Goal: Task Accomplishment & Management: Manage account settings

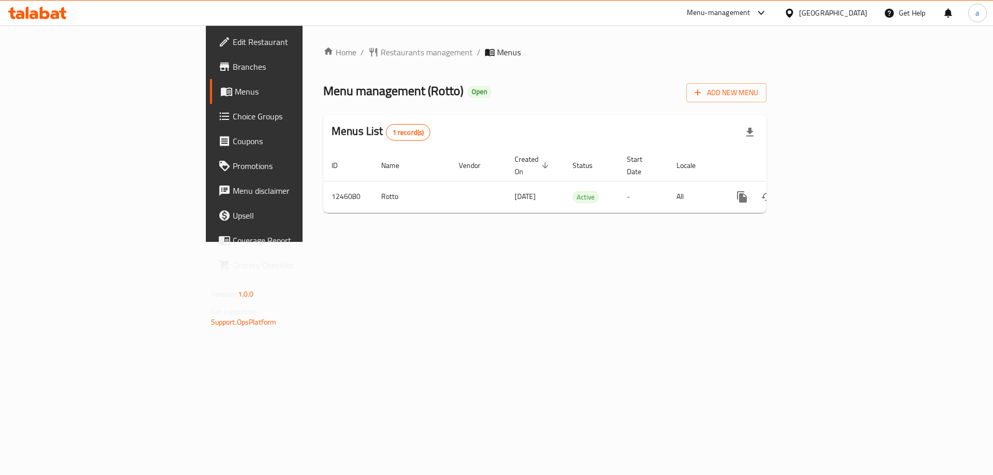
click at [210, 123] on link "Choice Groups" at bounding box center [291, 116] width 162 height 25
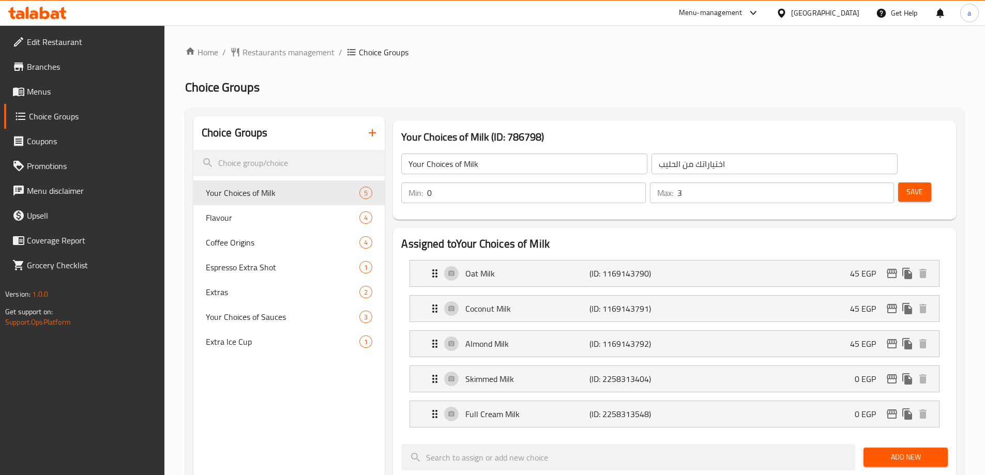
click at [364, 58] on span "Choice Groups" at bounding box center [384, 52] width 50 height 12
click at [257, 221] on span "Flavour" at bounding box center [267, 217] width 123 height 12
type input "Flavour"
type input "نكهة"
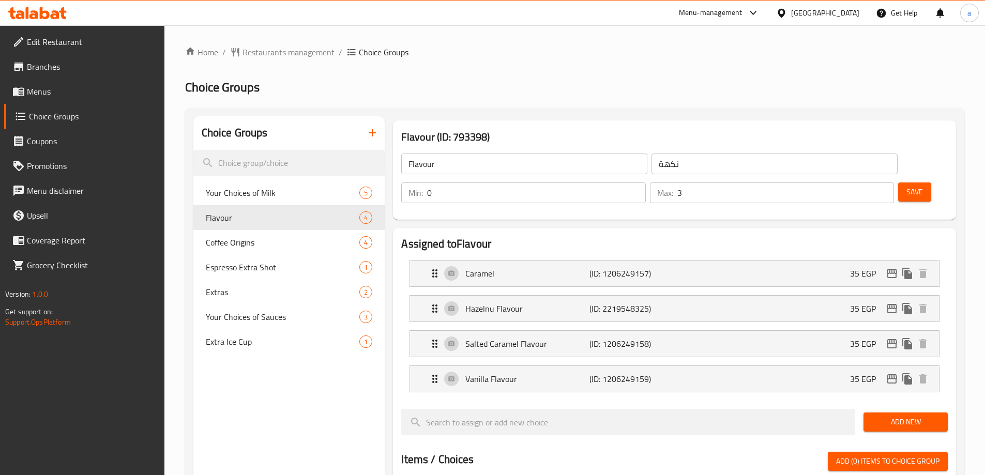
click at [555, 87] on h2 "Choice Groups" at bounding box center [574, 87] width 779 height 17
click at [243, 259] on div "Espresso Extra Shot 1" at bounding box center [289, 267] width 192 height 25
type input "Espresso Extra Shot"
type input "شوت اسبرسو اضافي"
type input "1"
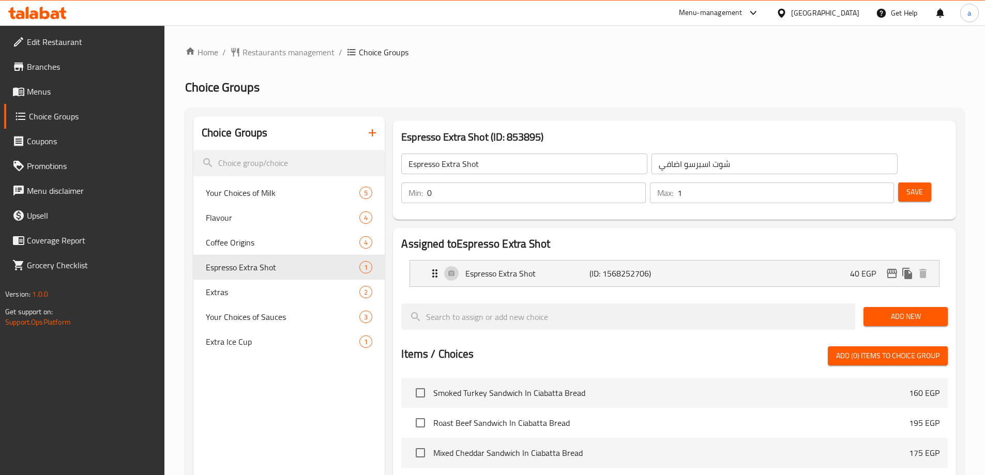
click at [583, 47] on ol "Home / Restaurants management / Choice Groups" at bounding box center [574, 52] width 779 height 12
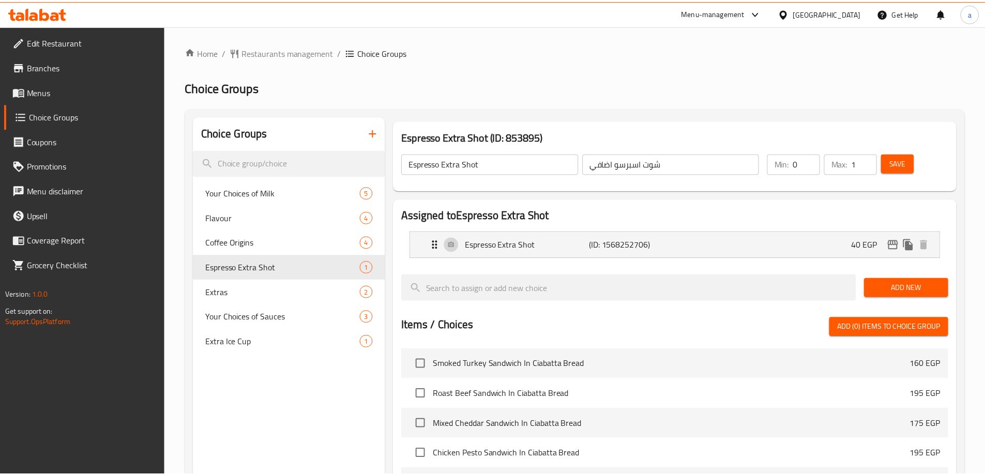
scroll to position [268, 0]
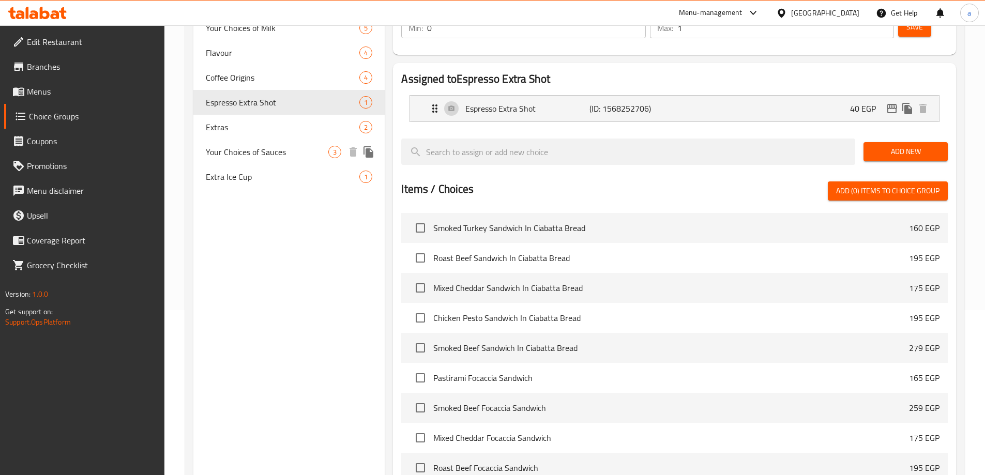
drag, startPoint x: 258, startPoint y: 155, endPoint x: 270, endPoint y: 177, distance: 25.0
click at [258, 155] on span "Your Choices of Sauces" at bounding box center [267, 152] width 123 height 12
type input "Your Choices of Sauces"
type input "اختياراتك من الصوصات"
type input "3"
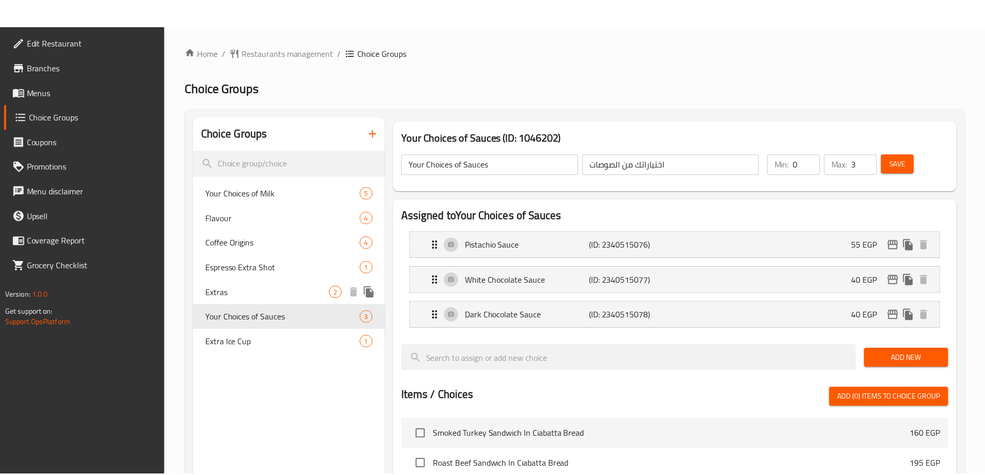
scroll to position [339, 0]
